Goal: Find specific page/section

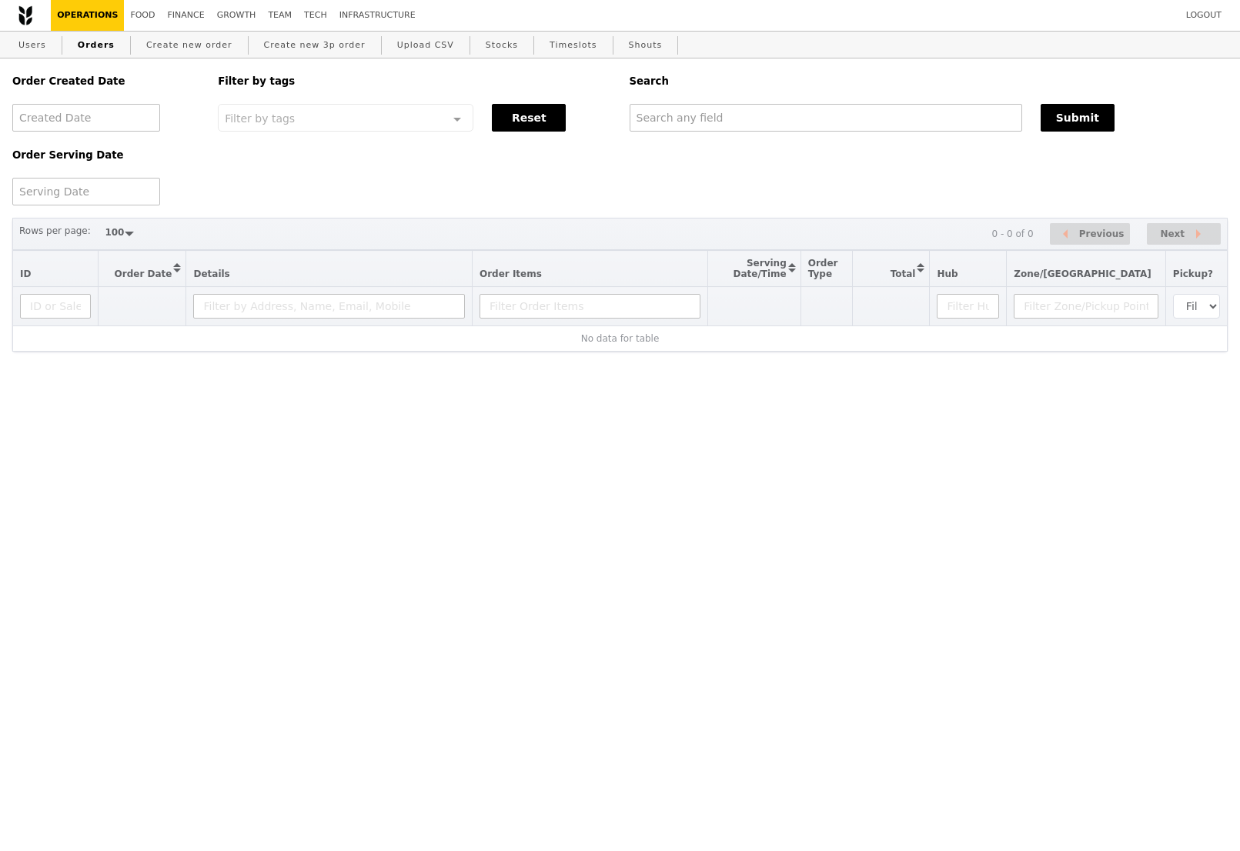
select select "100"
